Goal: Information Seeking & Learning: Learn about a topic

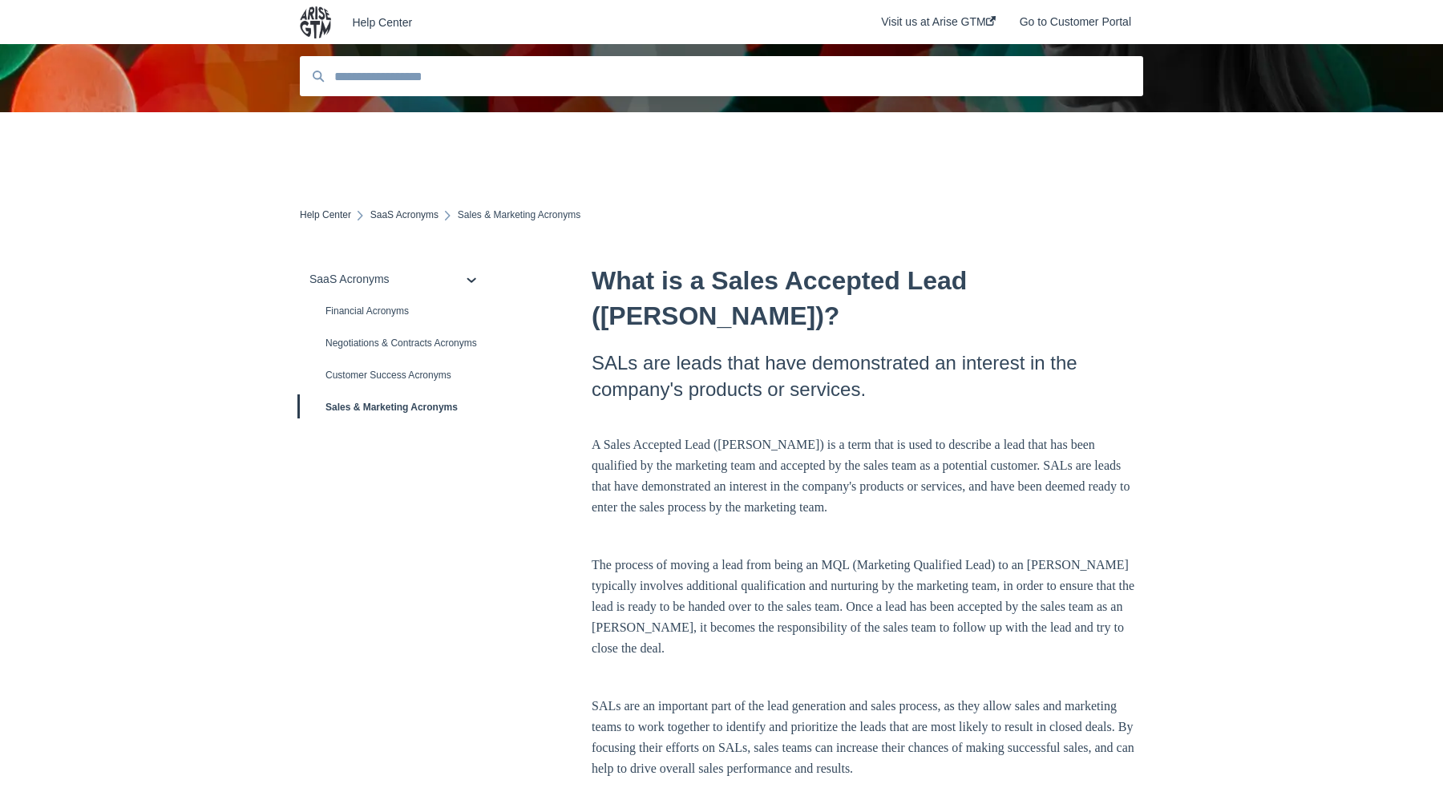
scroll to position [80, 0]
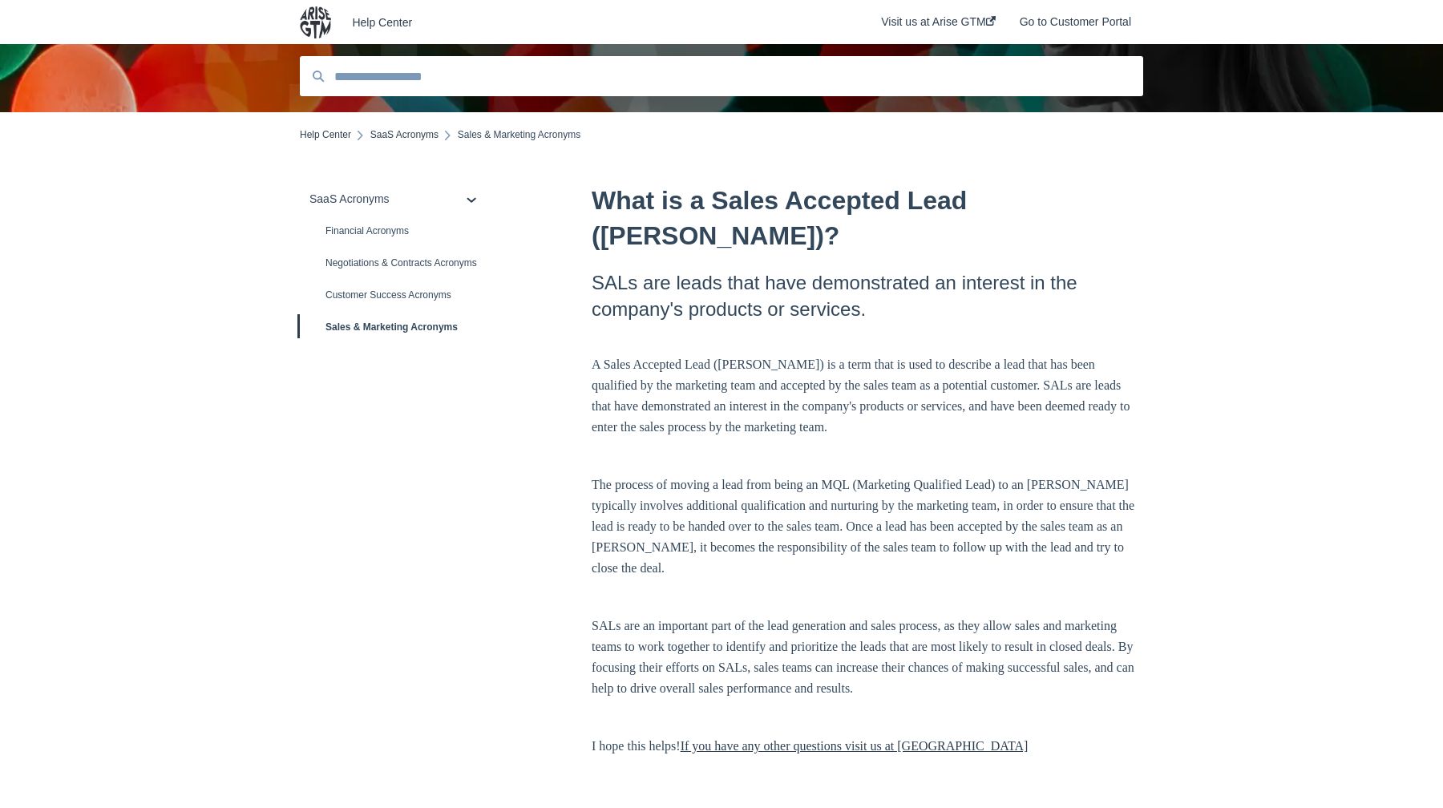
click at [722, 269] on h2 "SALs are leads that have demonstrated an interest in the company's products or …" at bounding box center [868, 295] width 552 height 53
click at [587, 353] on div "SaaS Acronyms Financial Acronyms Negotiations & Contracts Acronyms Customer Suc…" at bounding box center [721, 659] width 843 height 953
click at [643, 314] on div "What is a Sales Accepted Lead ([PERSON_NAME])? SALs are leads that have demonst…" at bounding box center [868, 474] width 552 height 582
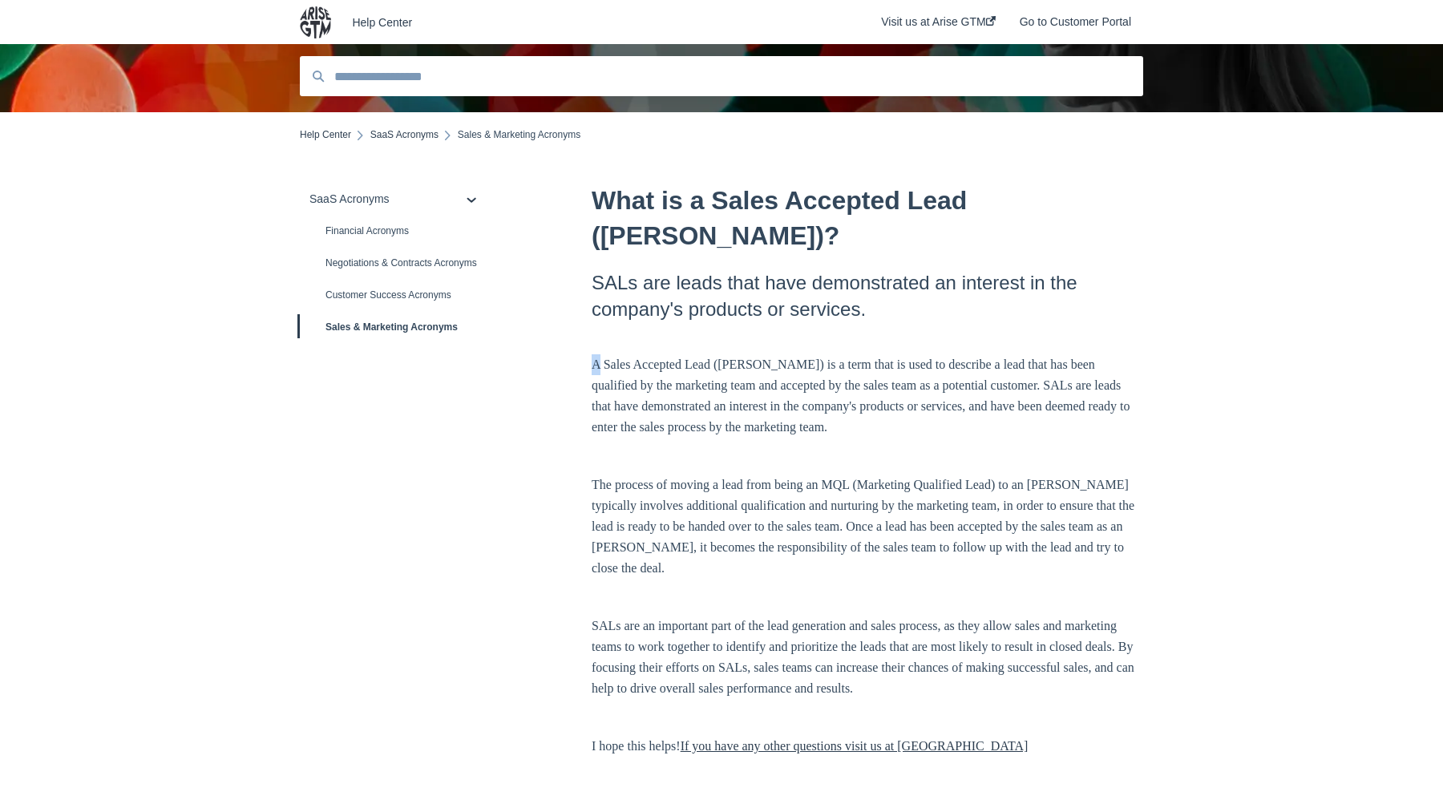
click at [643, 314] on div "What is a Sales Accepted Lead ([PERSON_NAME])? SALs are leads that have demonst…" at bounding box center [868, 474] width 552 height 582
drag, startPoint x: 665, startPoint y: 321, endPoint x: 1016, endPoint y: 321, distance: 350.4
click at [1016, 354] on p "A Sales Accepted Lead ([PERSON_NAME]) is a term that is used to describe a lead…" at bounding box center [868, 395] width 552 height 83
drag, startPoint x: 718, startPoint y: 342, endPoint x: 844, endPoint y: 341, distance: 125.9
click at [844, 354] on p "A Sales Accepted Lead ([PERSON_NAME]) is a term that is used to describe a lead…" at bounding box center [868, 395] width 552 height 83
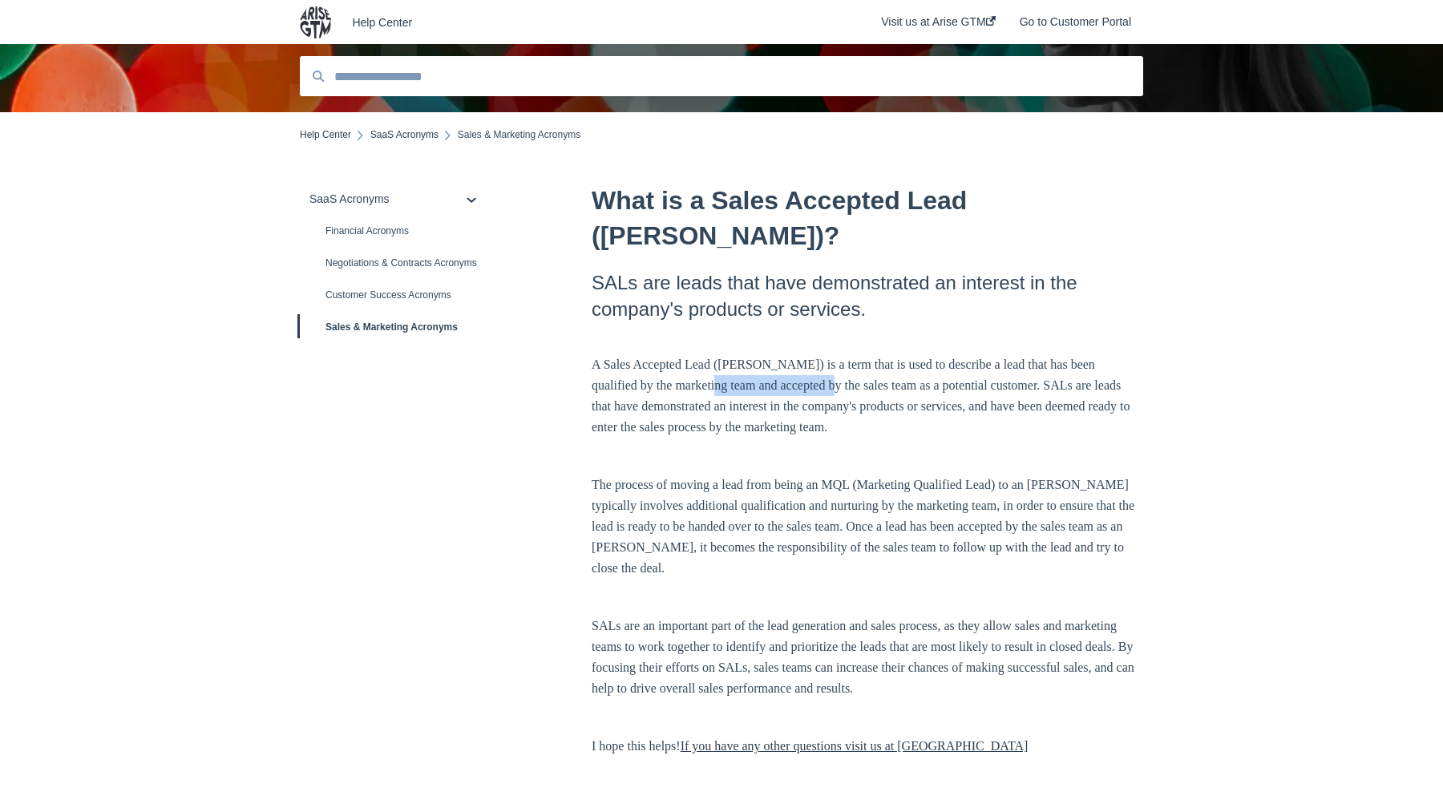
click at [844, 354] on p "A Sales Accepted Lead ([PERSON_NAME]) is a term that is used to describe a lead…" at bounding box center [868, 395] width 552 height 83
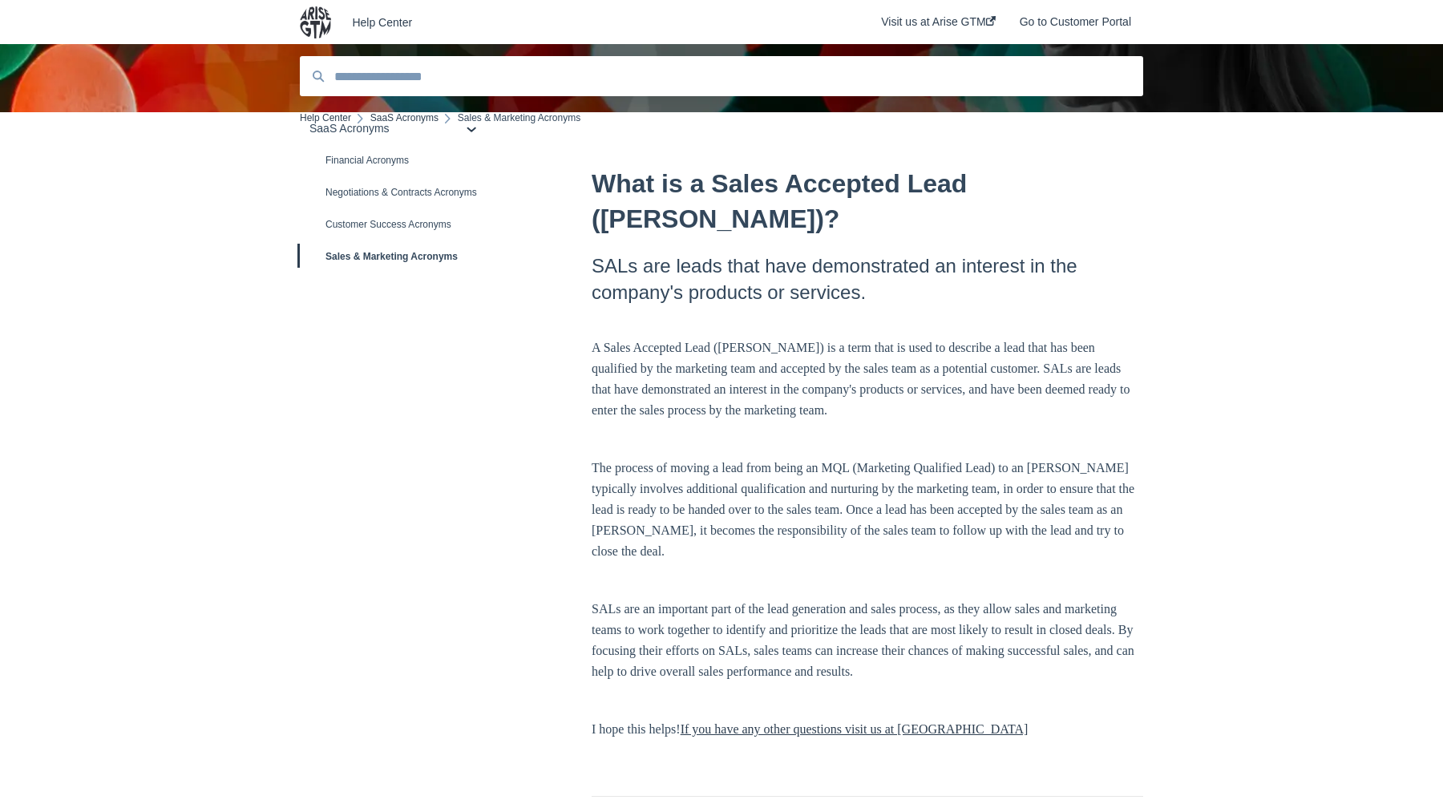
scroll to position [0, 0]
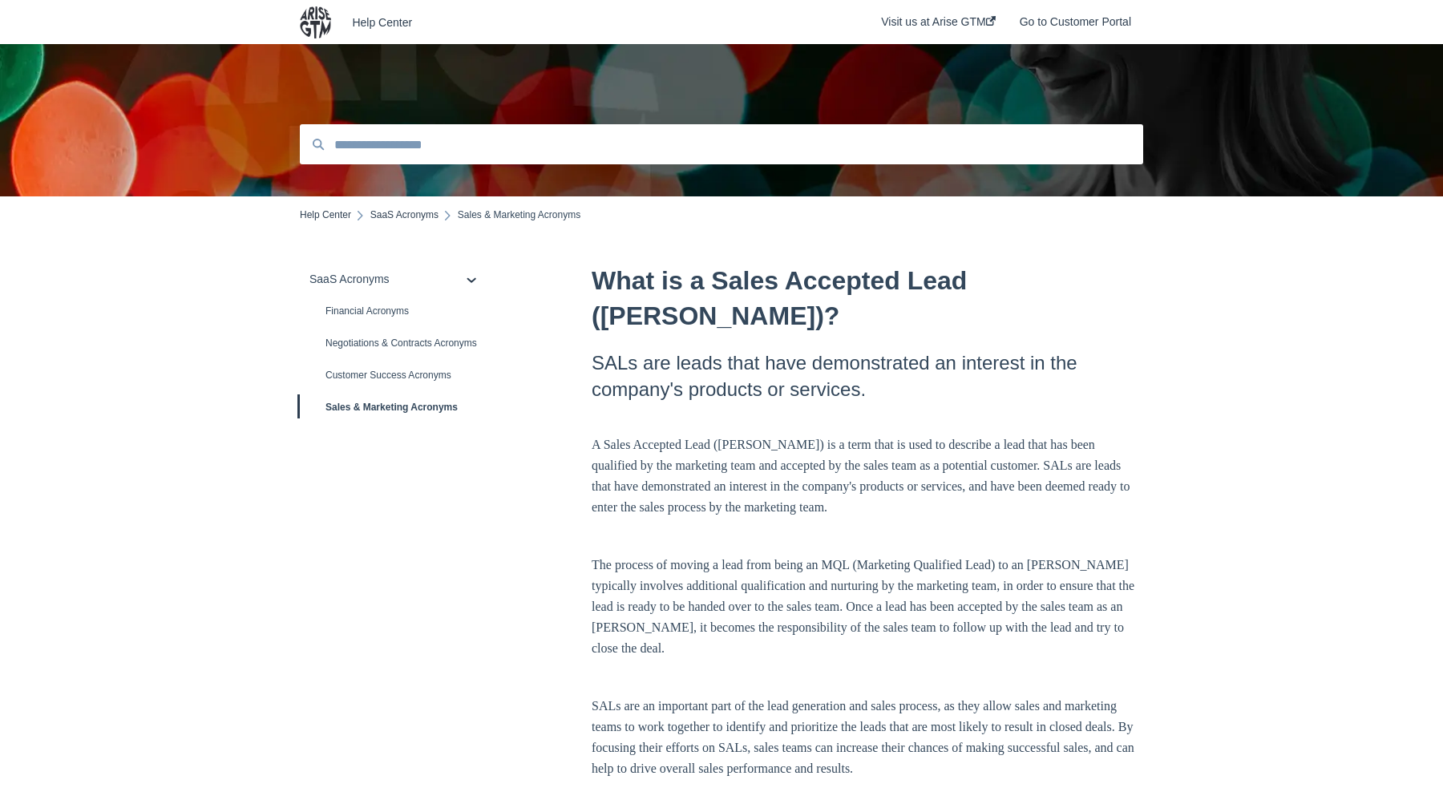
click at [855, 435] on p "A Sales Accepted Lead ([PERSON_NAME]) is a term that is used to describe a lead…" at bounding box center [868, 476] width 552 height 83
